Goal: Complete application form

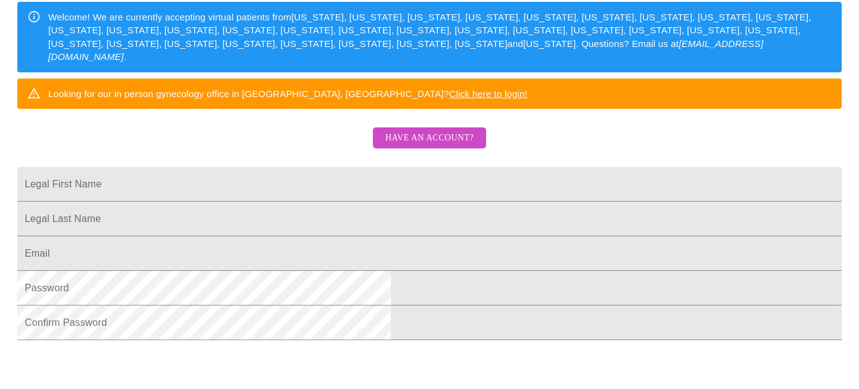
scroll to position [191, 0]
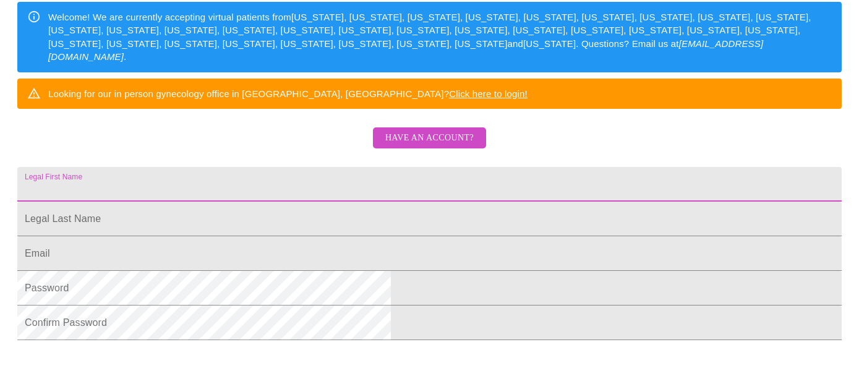
click at [301, 202] on input "Legal First Name" at bounding box center [429, 184] width 824 height 35
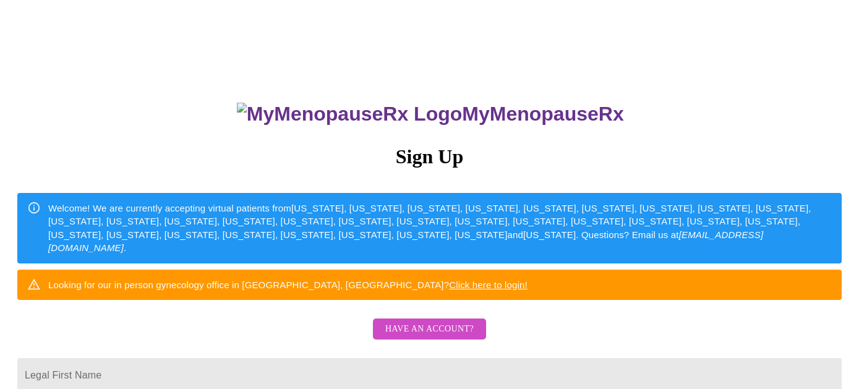
scroll to position [0, 0]
click at [426, 337] on span "Have an account?" at bounding box center [429, 329] width 88 height 15
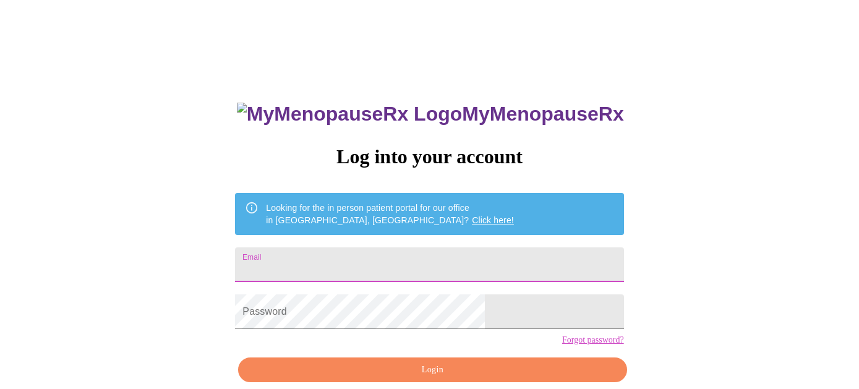
type input "[EMAIL_ADDRESS][DOMAIN_NAME]"
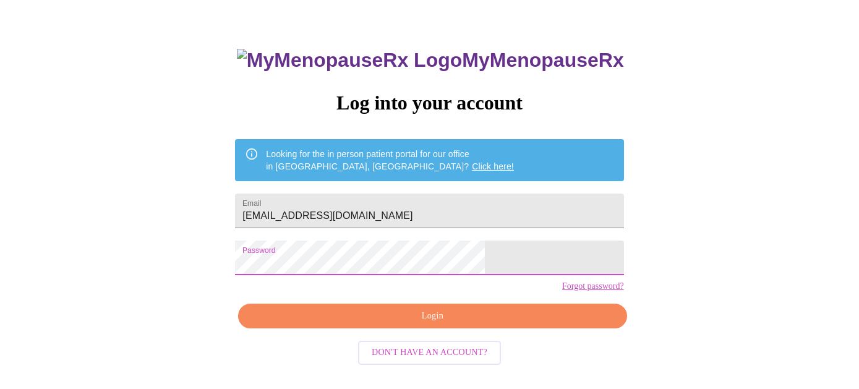
scroll to position [51, 0]
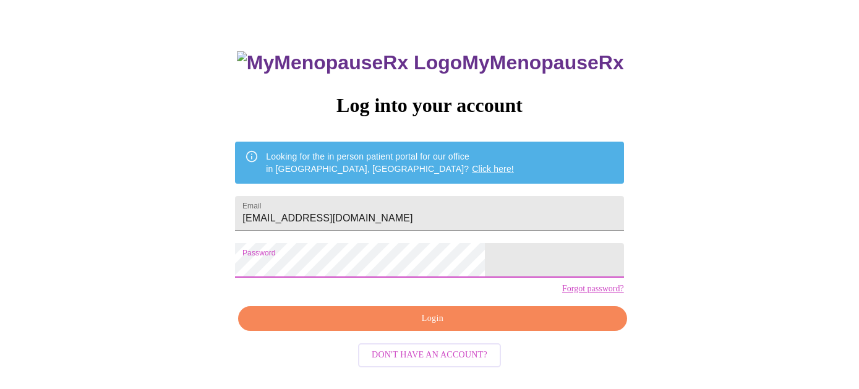
click at [417, 327] on span "Login" at bounding box center [432, 318] width 360 height 15
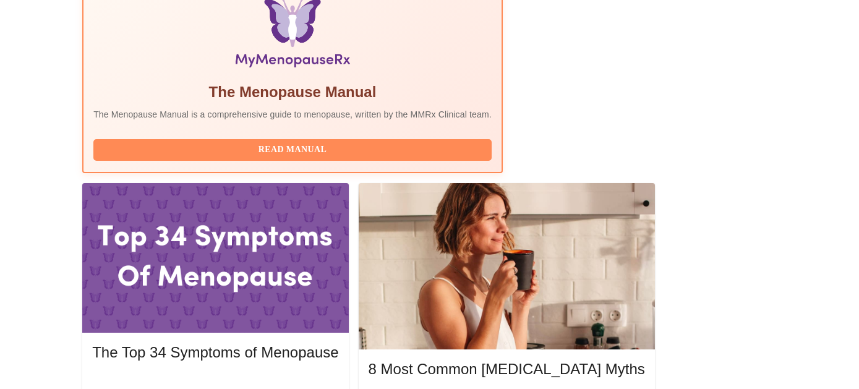
scroll to position [420, 0]
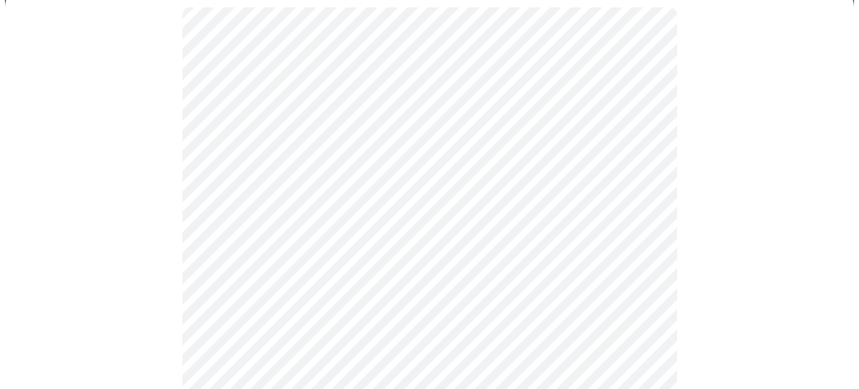
scroll to position [116, 0]
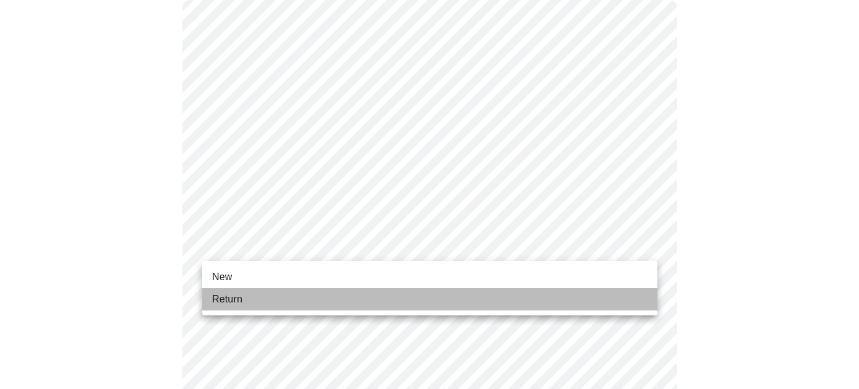
click at [346, 294] on li "Return" at bounding box center [429, 299] width 455 height 22
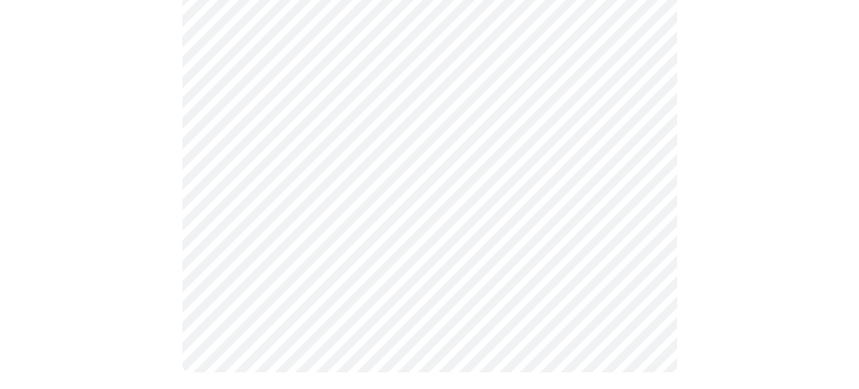
scroll to position [0, 0]
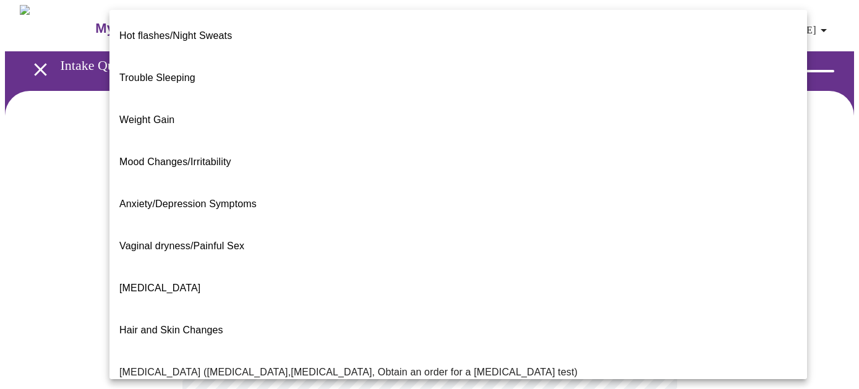
click at [644, 254] on body "MyMenopauseRx Appointments Messaging Labs Uploads Medications Community Refer a…" at bounding box center [429, 376] width 849 height 742
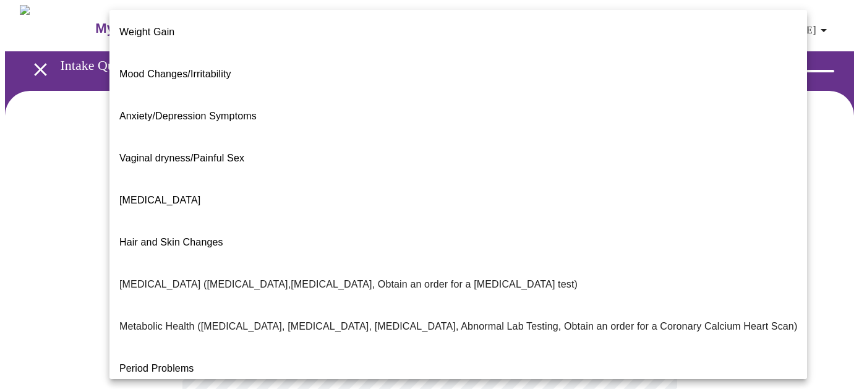
scroll to position [87, 0]
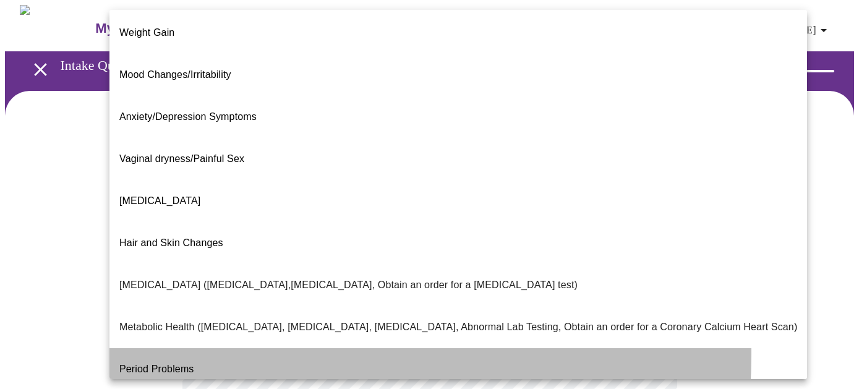
click at [182, 364] on span "Period Problems" at bounding box center [156, 369] width 75 height 11
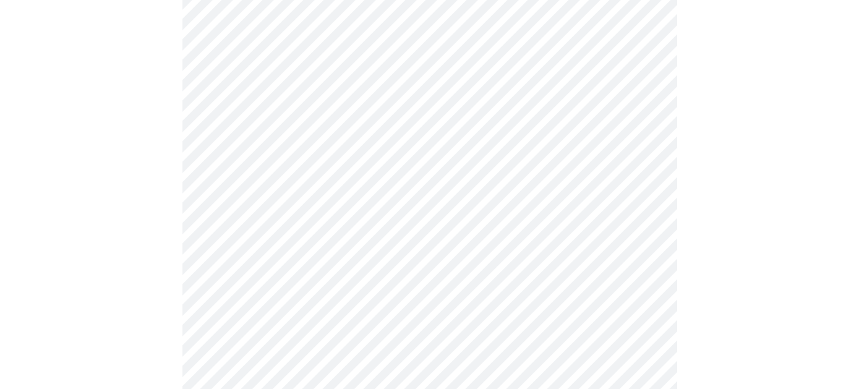
scroll to position [169, 0]
click at [649, 209] on body "MyMenopauseRx Appointments Messaging Labs Uploads Medications Community Refer a…" at bounding box center [429, 202] width 849 height 735
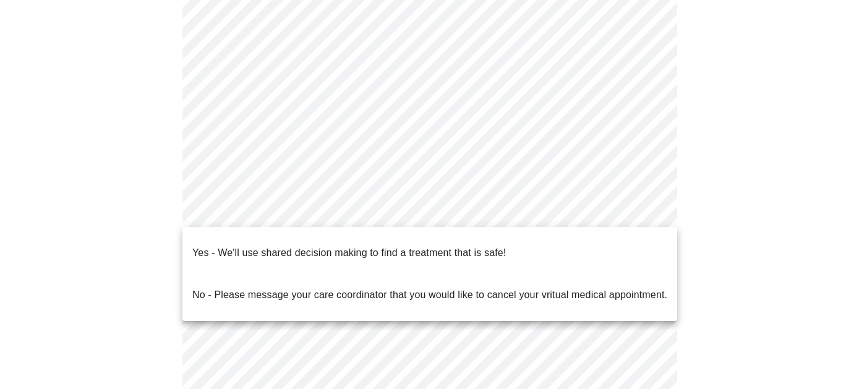
click at [441, 246] on p "Yes - We'll use shared decision making to find a treatment that is safe!" at bounding box center [349, 253] width 314 height 15
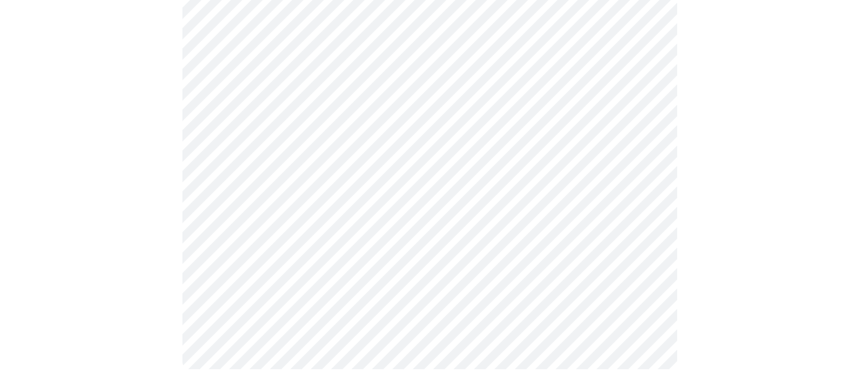
scroll to position [0, 0]
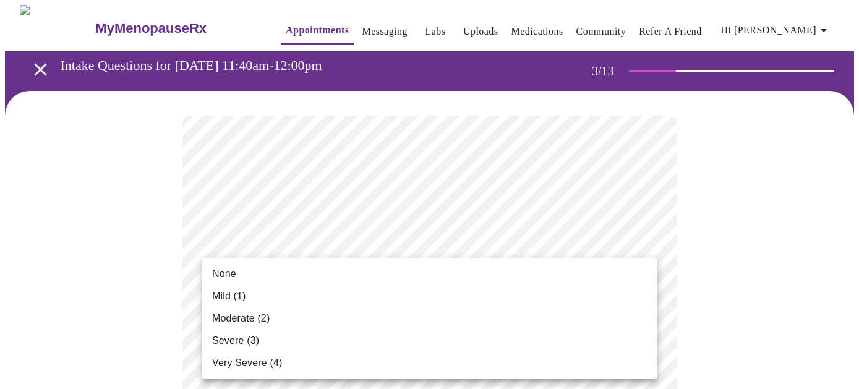
click at [258, 300] on li "Mild (1)" at bounding box center [429, 296] width 455 height 22
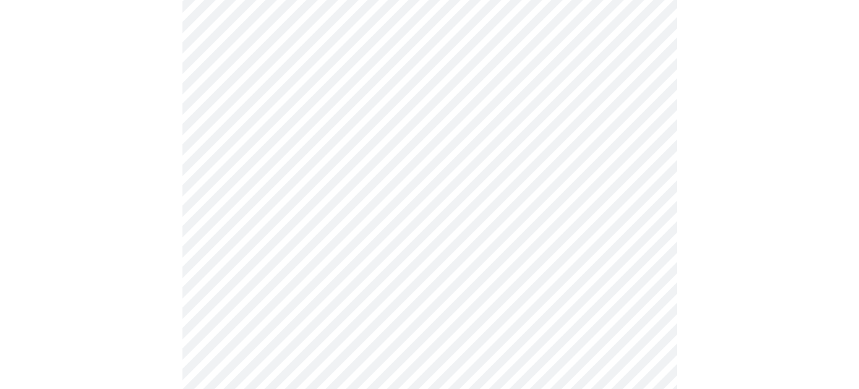
scroll to position [135, 0]
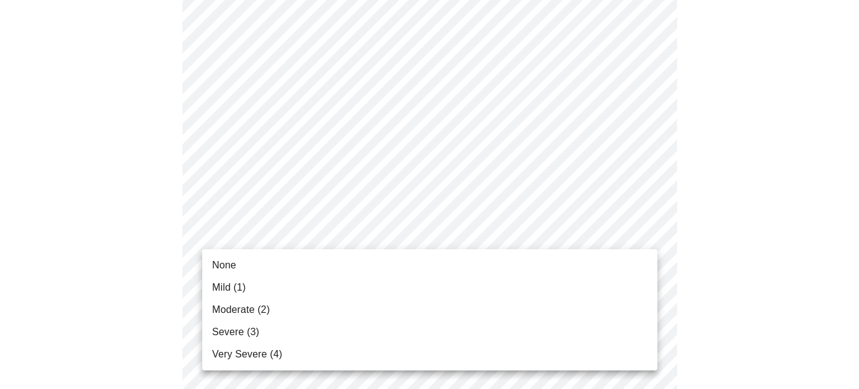
click at [273, 307] on li "Moderate (2)" at bounding box center [429, 310] width 455 height 22
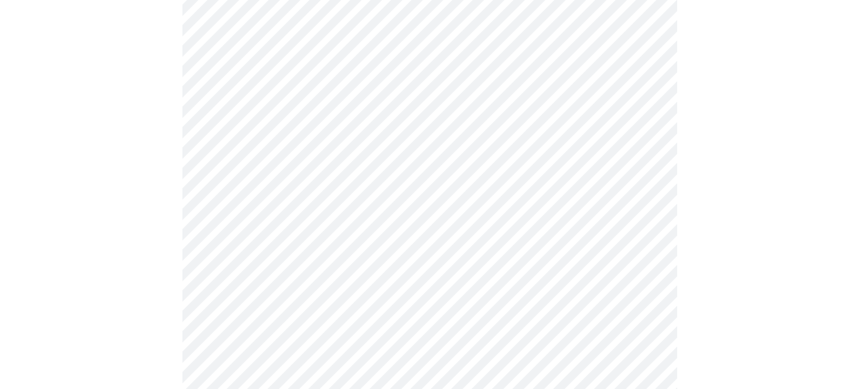
scroll to position [254, 0]
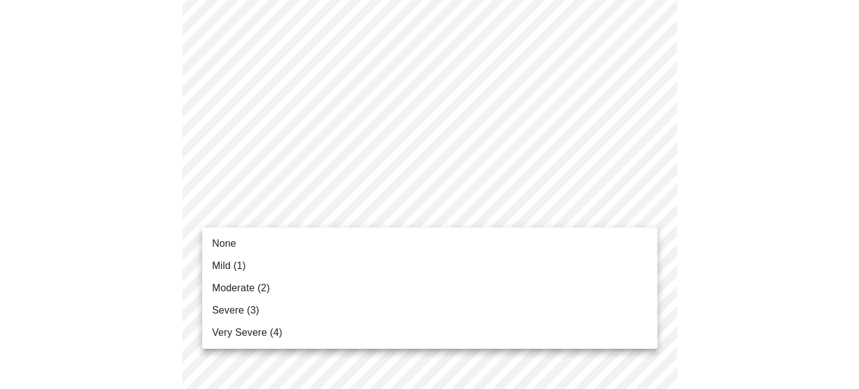
click at [300, 289] on li "Moderate (2)" at bounding box center [429, 288] width 455 height 22
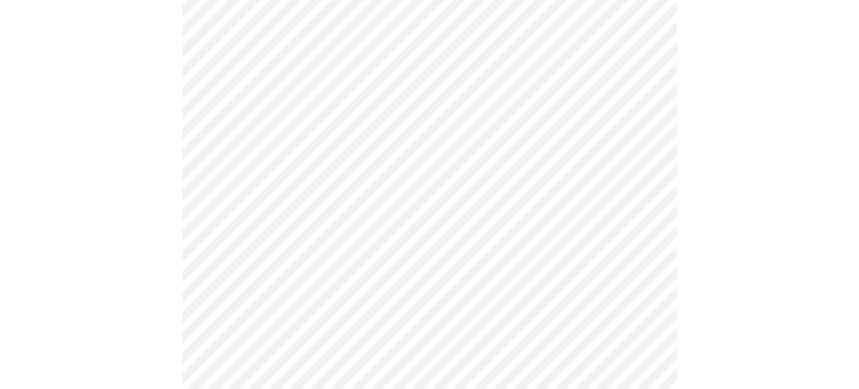
scroll to position [297, 0]
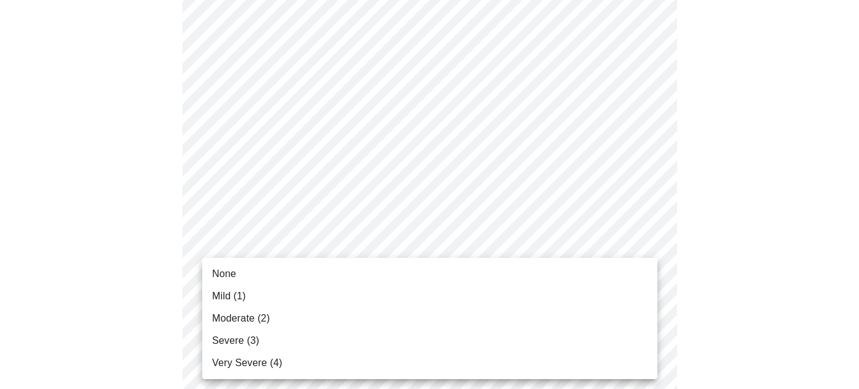
click at [312, 290] on li "Mild (1)" at bounding box center [429, 296] width 455 height 22
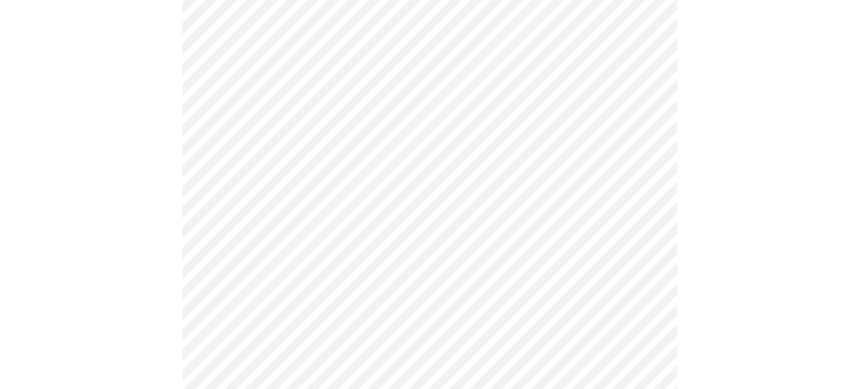
scroll to position [379, 0]
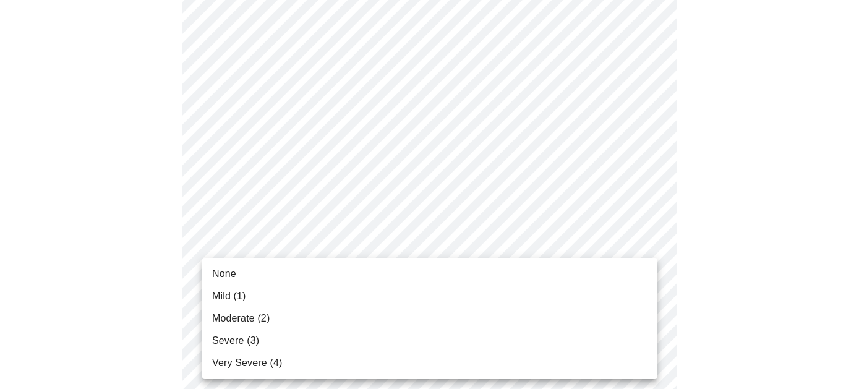
click at [265, 297] on li "Mild (1)" at bounding box center [429, 296] width 455 height 22
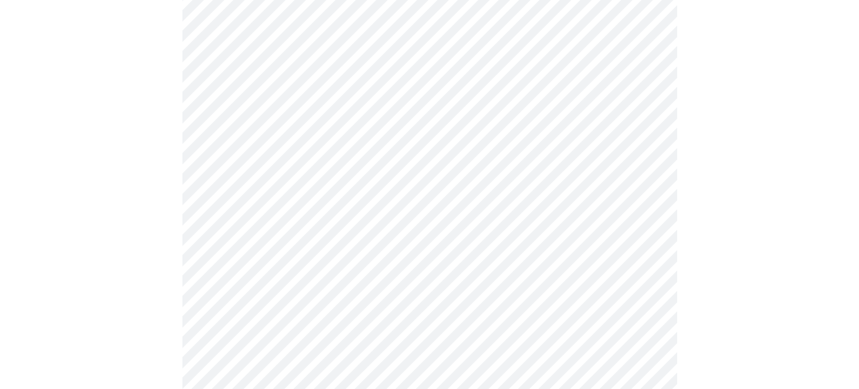
scroll to position [436, 0]
click at [622, 283] on body "MyMenopauseRx Appointments Messaging Labs Uploads Medications Community Refer a…" at bounding box center [429, 346] width 849 height 1555
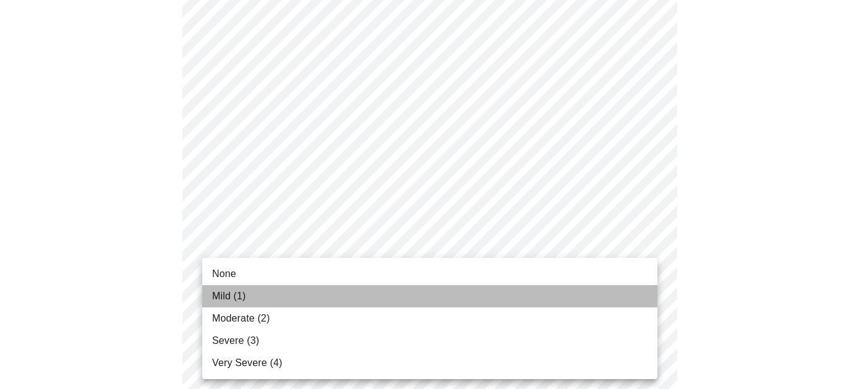
click at [245, 300] on span "Mild (1)" at bounding box center [229, 296] width 34 height 15
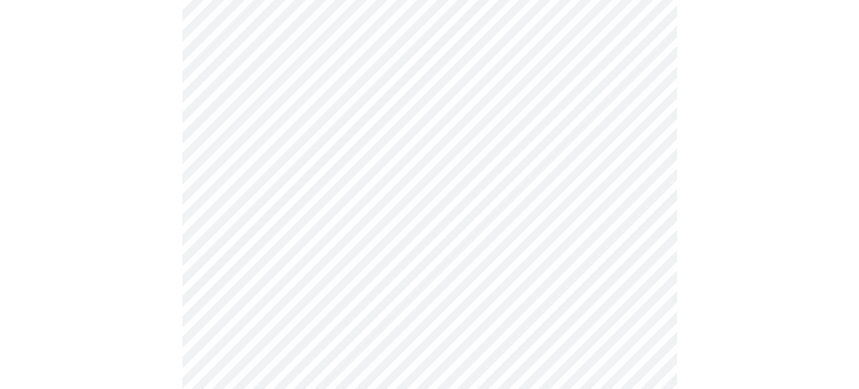
scroll to position [578, 0]
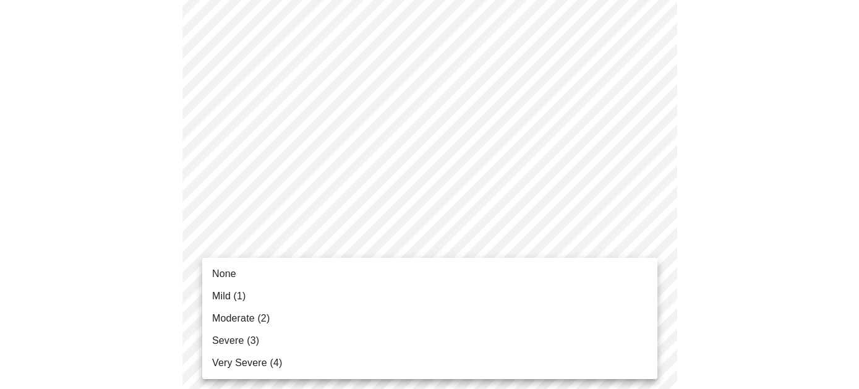
click at [583, 239] on body "MyMenopauseRx Appointments Messaging Labs Uploads Medications Community Refer a…" at bounding box center [429, 196] width 849 height 1538
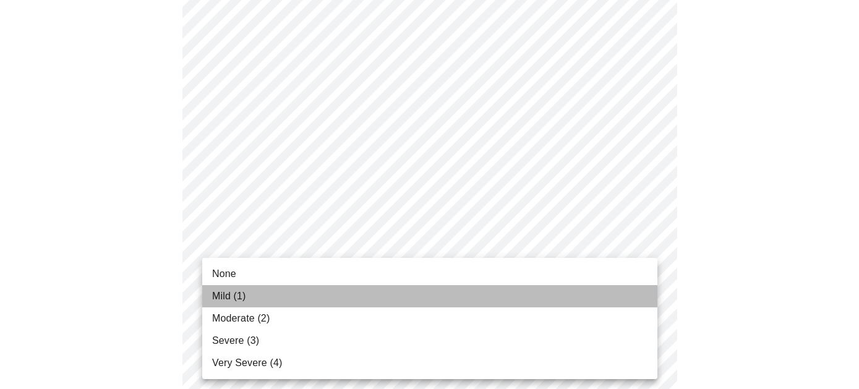
click at [235, 294] on span "Mild (1)" at bounding box center [229, 296] width 34 height 15
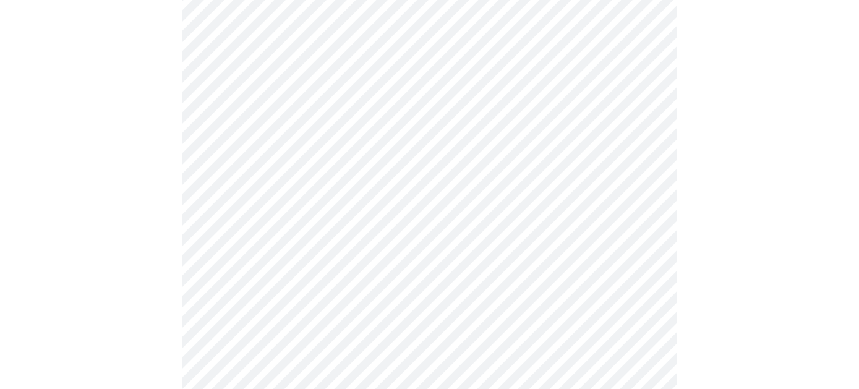
scroll to position [639, 0]
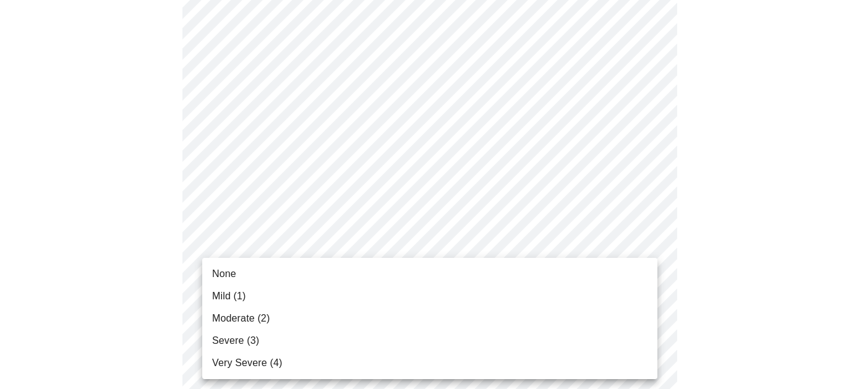
click at [390, 279] on body "MyMenopauseRx Appointments Messaging Labs Uploads Medications Community Refer a…" at bounding box center [429, 126] width 849 height 1521
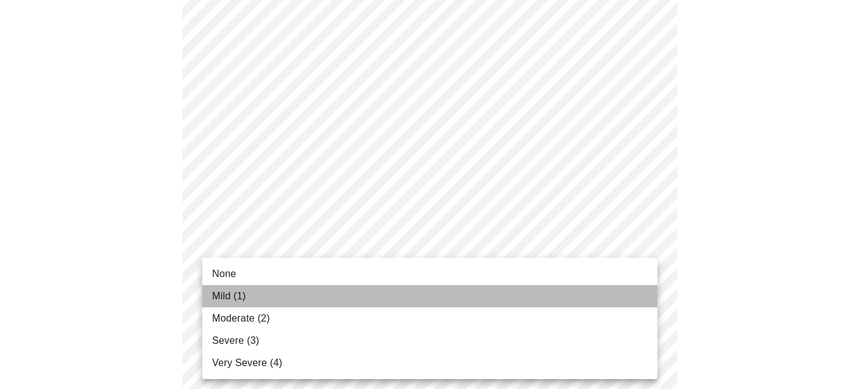
click at [275, 301] on li "Mild (1)" at bounding box center [429, 296] width 455 height 22
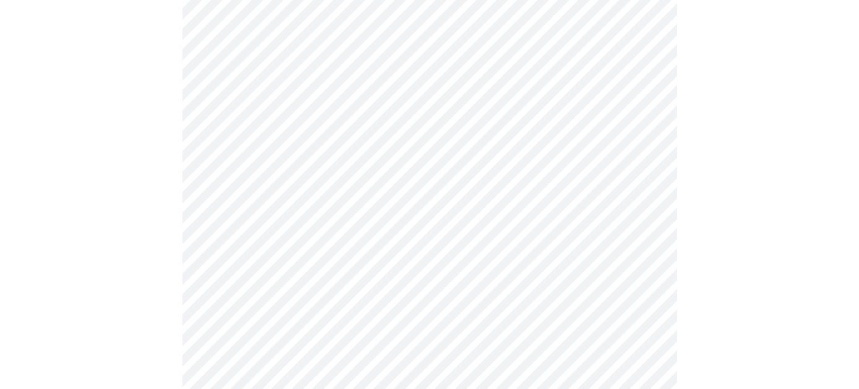
scroll to position [761, 0]
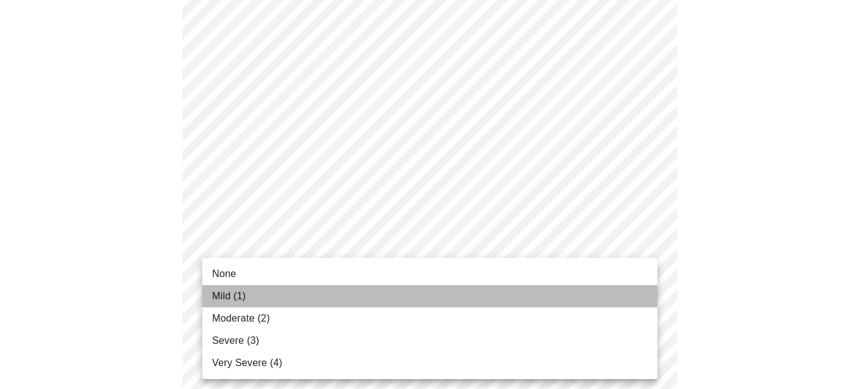
click at [250, 294] on li "Mild (1)" at bounding box center [429, 296] width 455 height 22
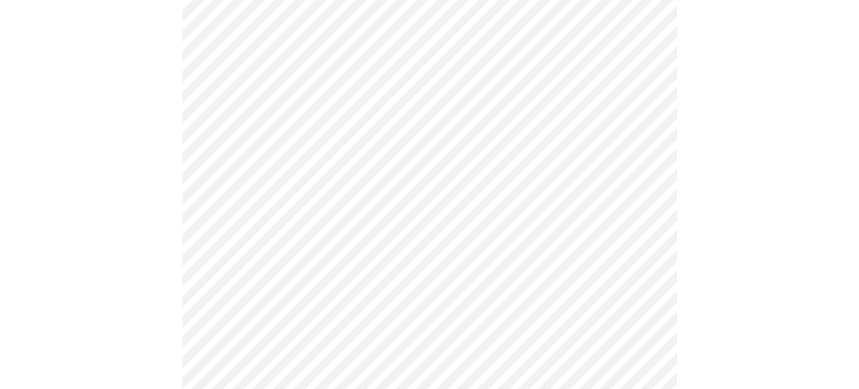
scroll to position [833, 0]
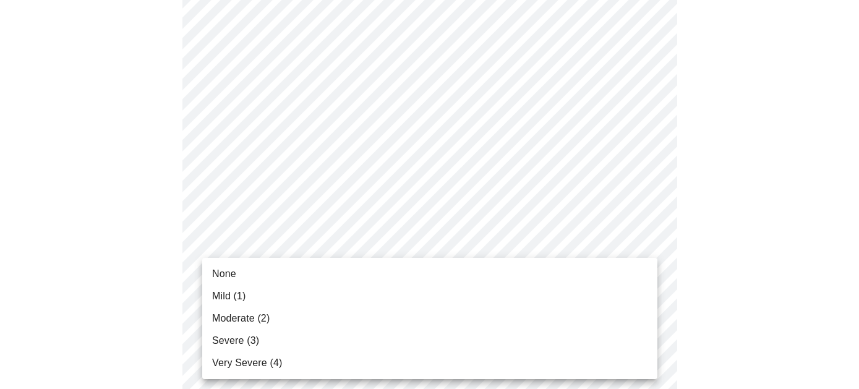
click at [265, 297] on li "Mild (1)" at bounding box center [429, 296] width 455 height 22
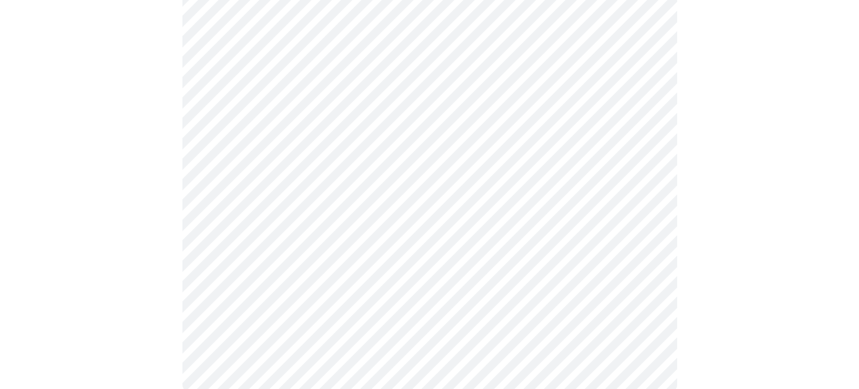
scroll to position [1074, 0]
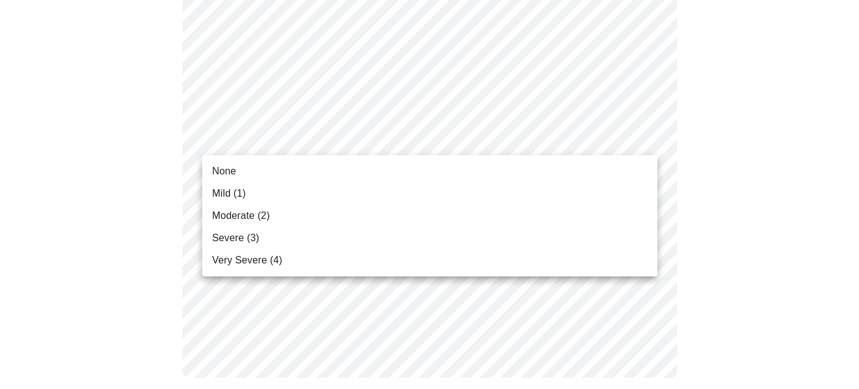
click at [258, 184] on li "Mild (1)" at bounding box center [429, 193] width 455 height 22
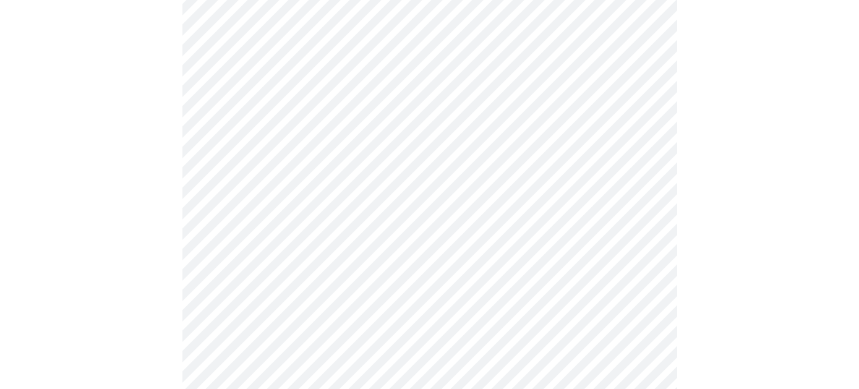
scroll to position [512, 0]
click at [453, 187] on body "MyMenopauseRx Appointments Messaging Labs Uploads Medications Community Refer a…" at bounding box center [429, 77] width 849 height 1168
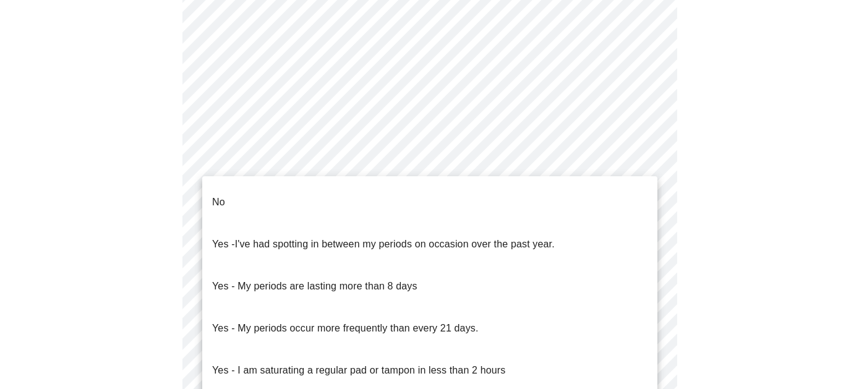
click at [398, 239] on span "I've had spotting in between my periods on occasion over the past year." at bounding box center [395, 244] width 320 height 11
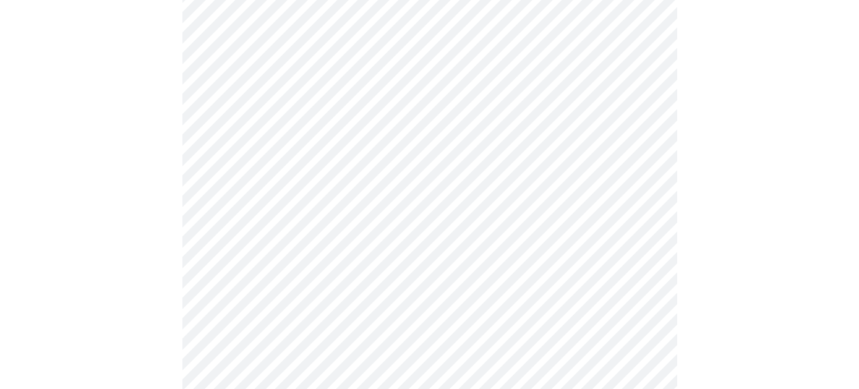
click at [401, 271] on body "MyMenopauseRx Appointments Messaging Labs Uploads Medications Community Refer a…" at bounding box center [429, 73] width 849 height 1161
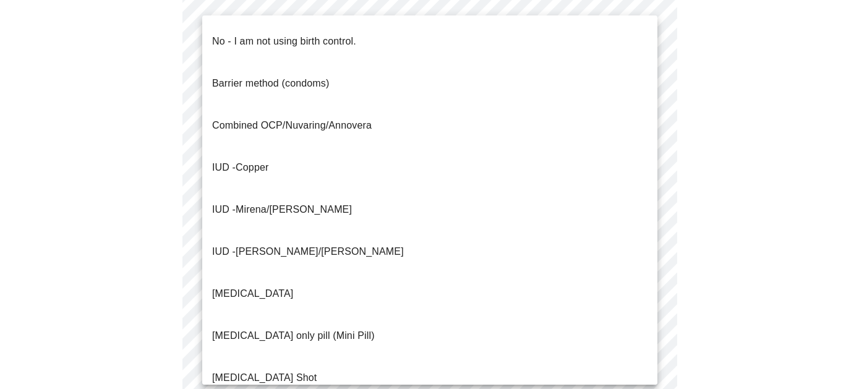
click at [273, 118] on p "Combined OCP/Nuvaring/Annovera" at bounding box center [292, 125] width 160 height 15
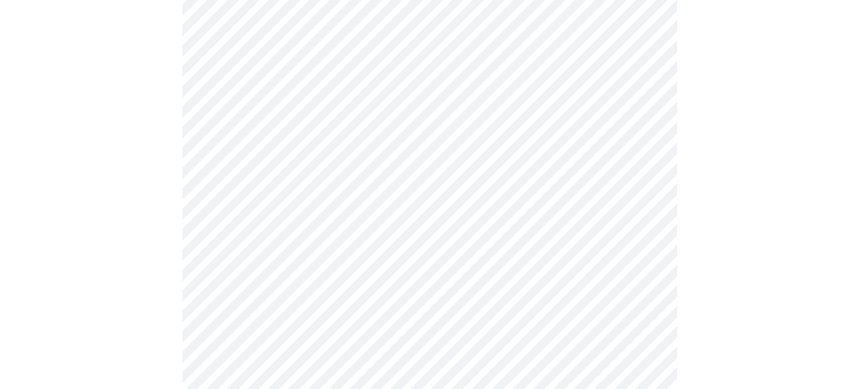
scroll to position [717, 0]
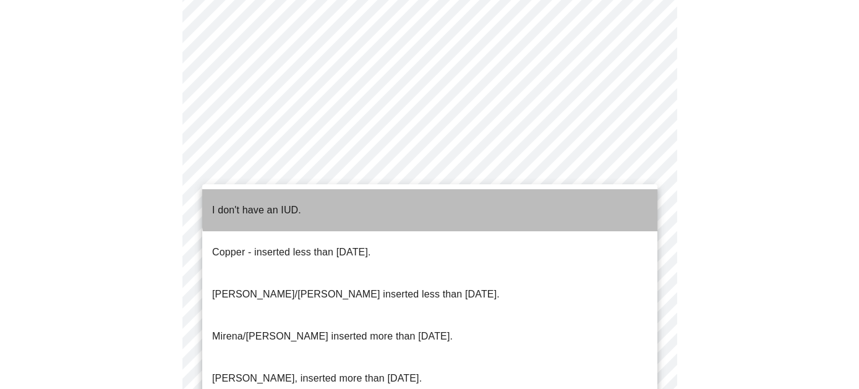
click at [446, 197] on li "I don't have an IUD." at bounding box center [429, 210] width 455 height 42
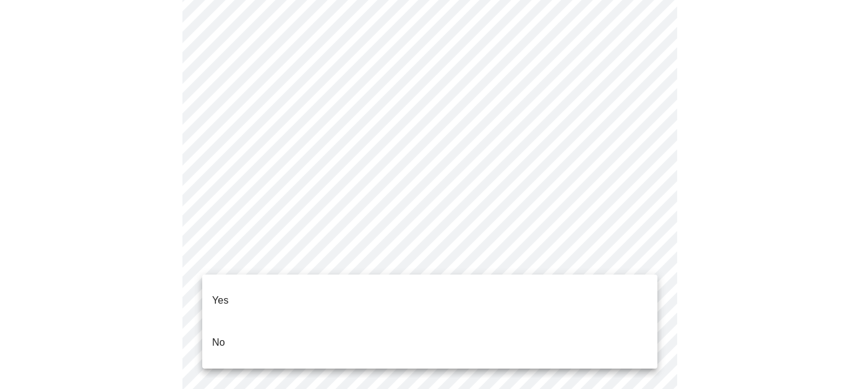
click at [451, 295] on li "Yes" at bounding box center [429, 301] width 455 height 42
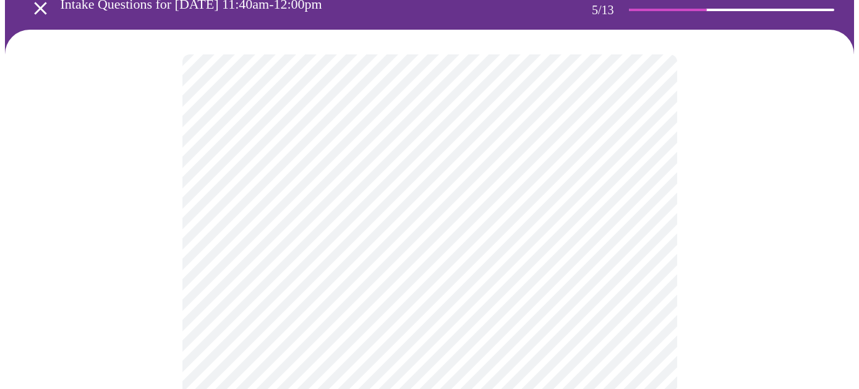
scroll to position [71, 0]
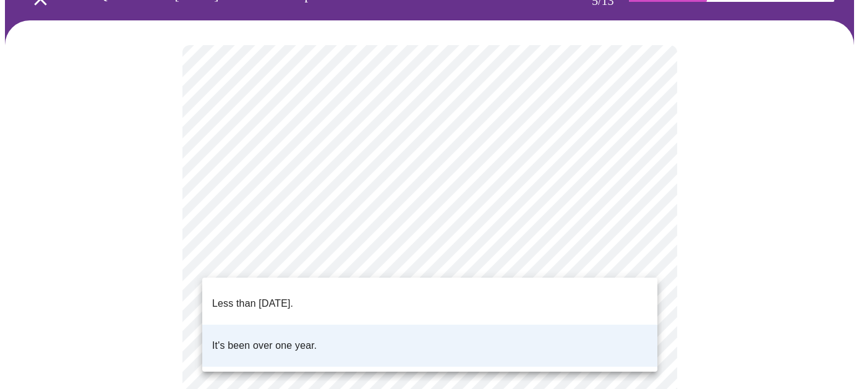
click at [648, 257] on body "MyMenopauseRx Appointments Messaging Labs Uploads Medications Community Refer a…" at bounding box center [429, 390] width 849 height 913
click at [293, 296] on p "Less than [DATE]." at bounding box center [252, 303] width 81 height 15
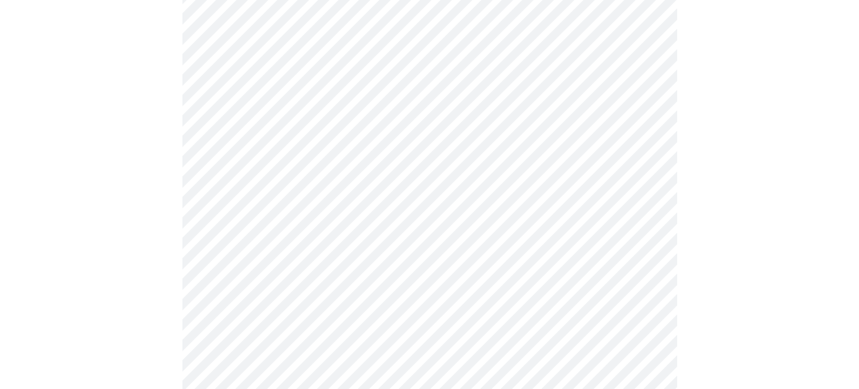
scroll to position [145, 0]
click at [643, 281] on body "MyMenopauseRx Appointments Messaging Labs Uploads Medications Community Refer a…" at bounding box center [429, 316] width 849 height 913
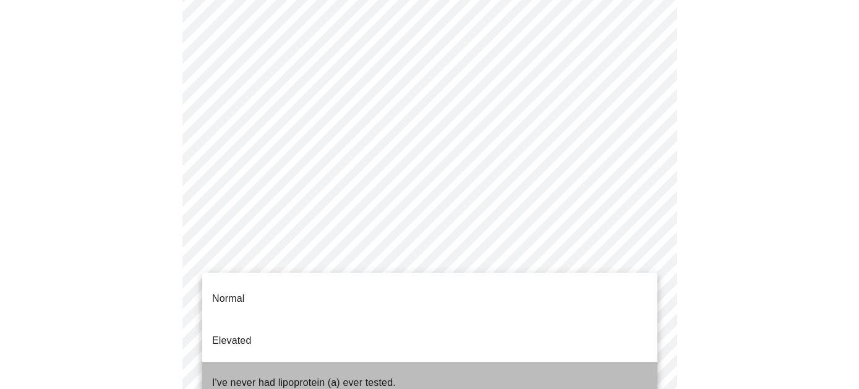
click at [478, 362] on li "I've never had lipoprotein (a) ever tested." at bounding box center [429, 383] width 455 height 42
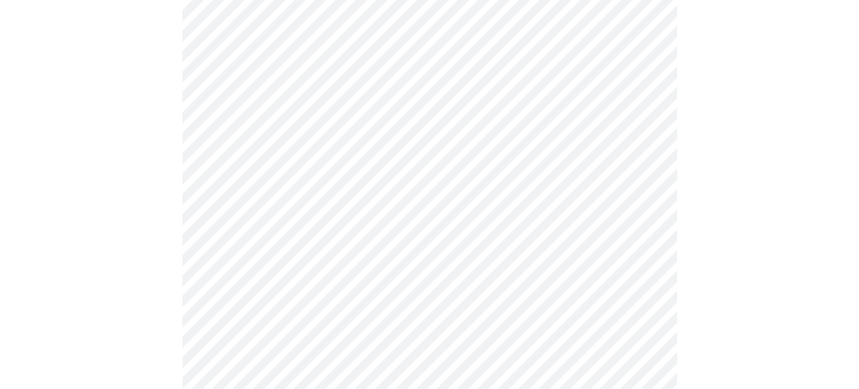
scroll to position [3253, 0]
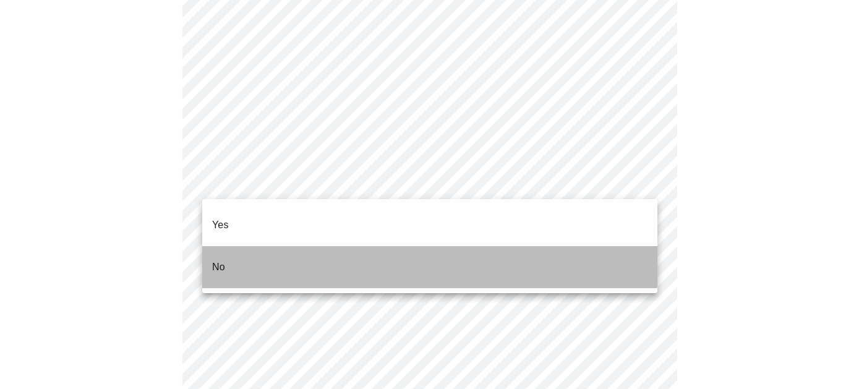
click at [406, 246] on li "No" at bounding box center [429, 267] width 455 height 42
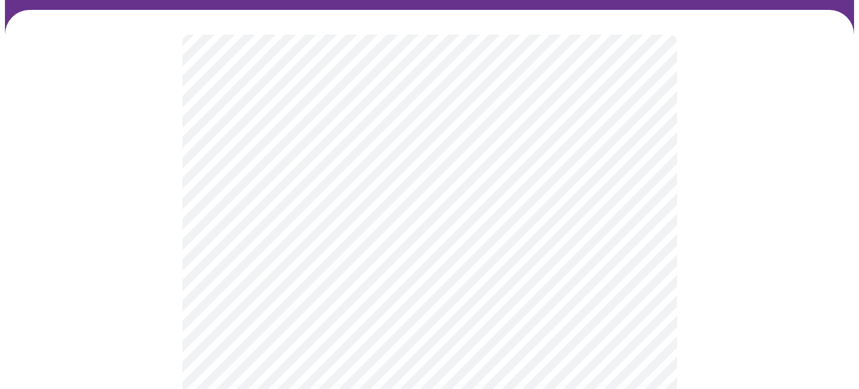
scroll to position [82, 0]
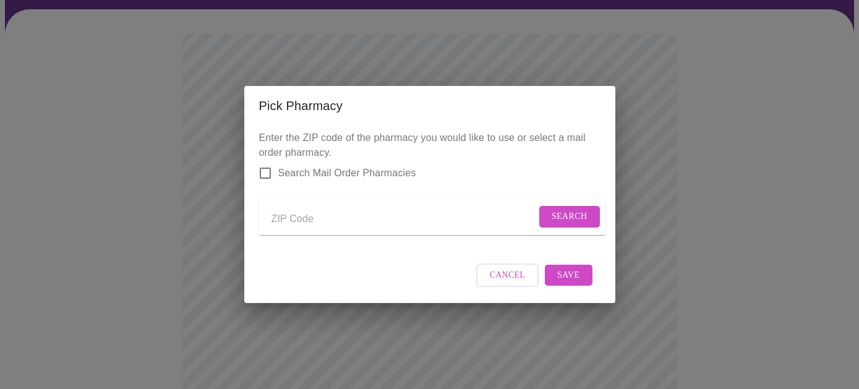
click at [507, 283] on span "Cancel" at bounding box center [508, 275] width 36 height 15
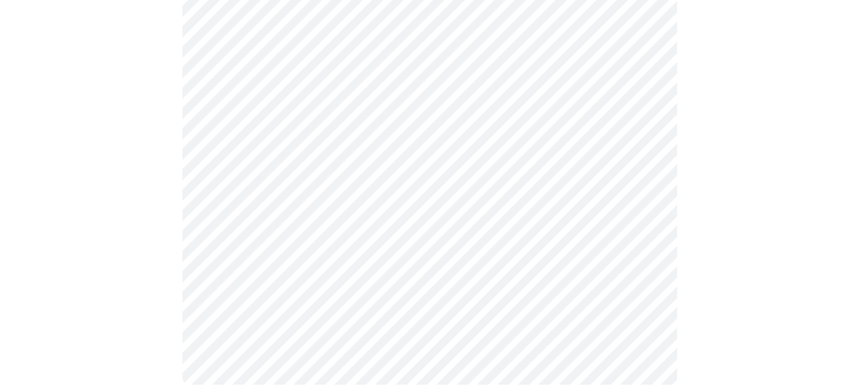
scroll to position [886, 0]
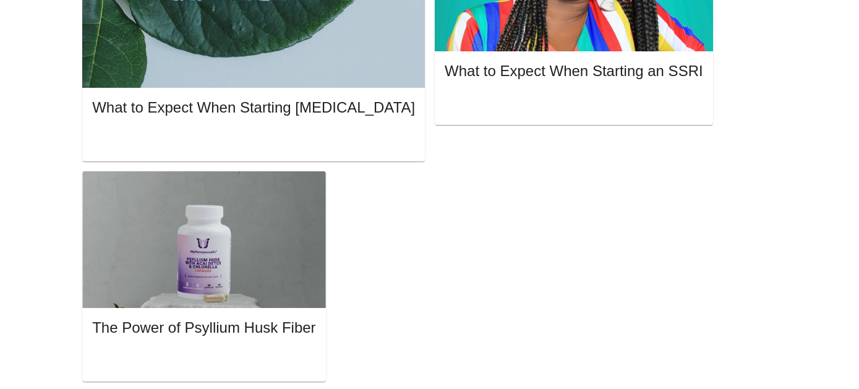
scroll to position [31, 0]
